Goal: Find specific page/section: Find specific page/section

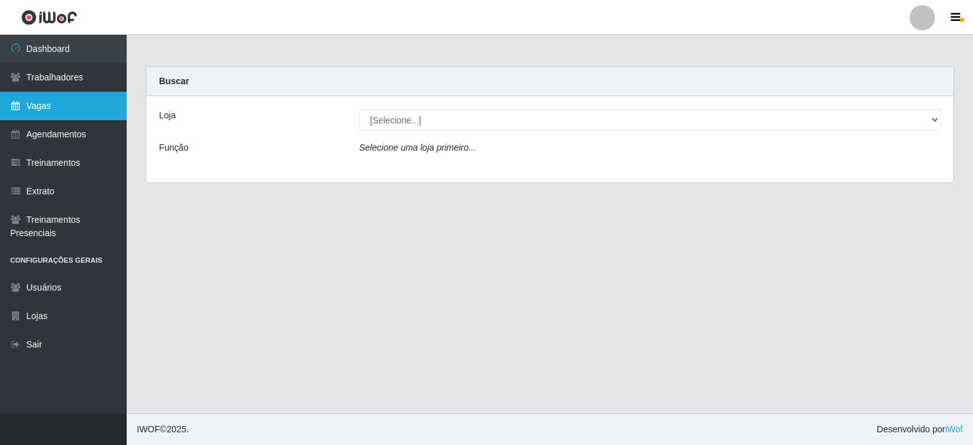
click at [63, 113] on link "Vagas" at bounding box center [63, 106] width 127 height 29
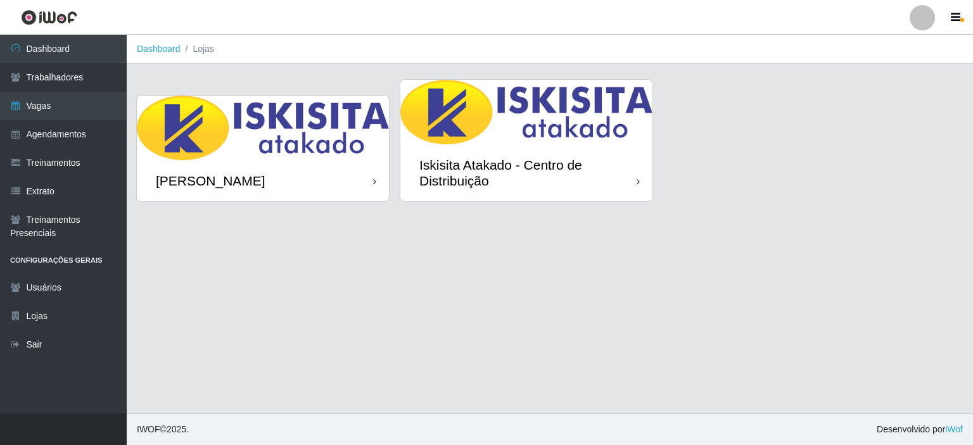
click at [362, 184] on div "[PERSON_NAME]" at bounding box center [263, 180] width 252 height 41
